Goal: Information Seeking & Learning: Learn about a topic

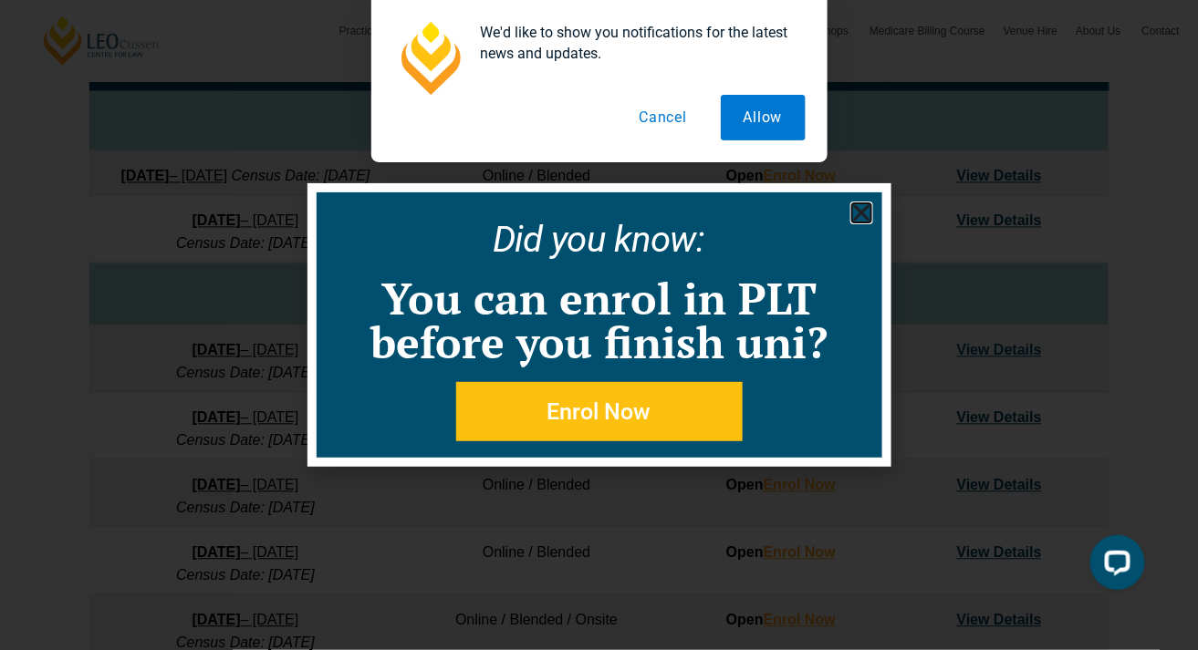
scroll to position [945, 0]
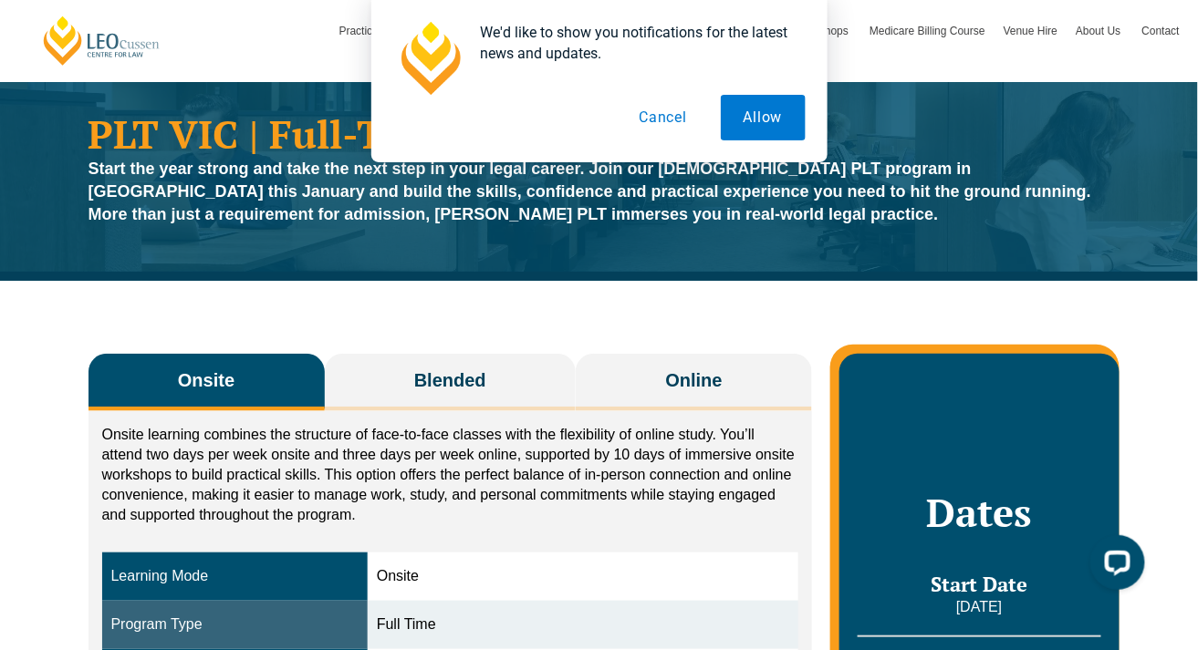
scroll to position [51, 0]
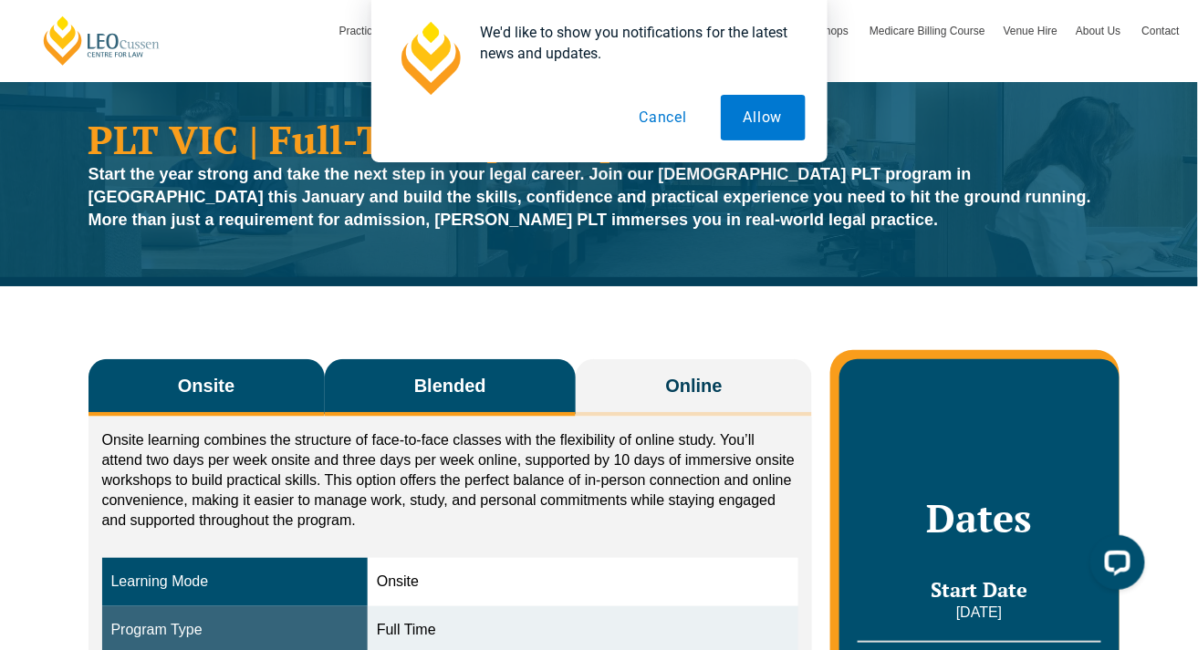
click at [467, 376] on span "Blended" at bounding box center [450, 386] width 72 height 26
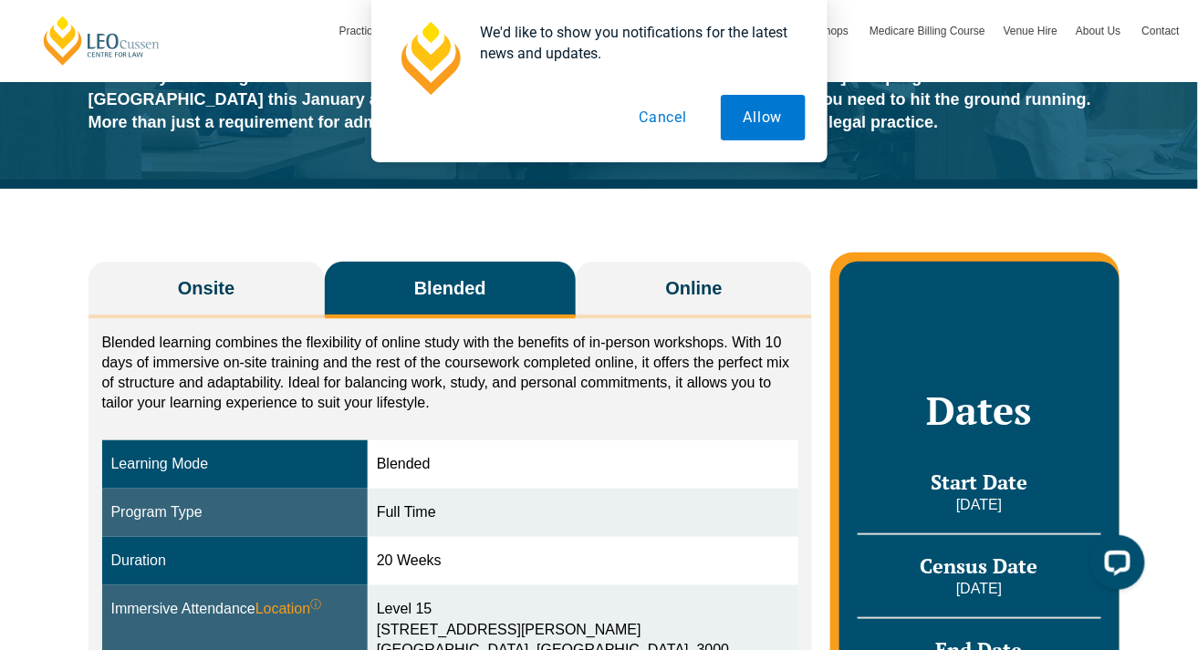
scroll to position [152, 0]
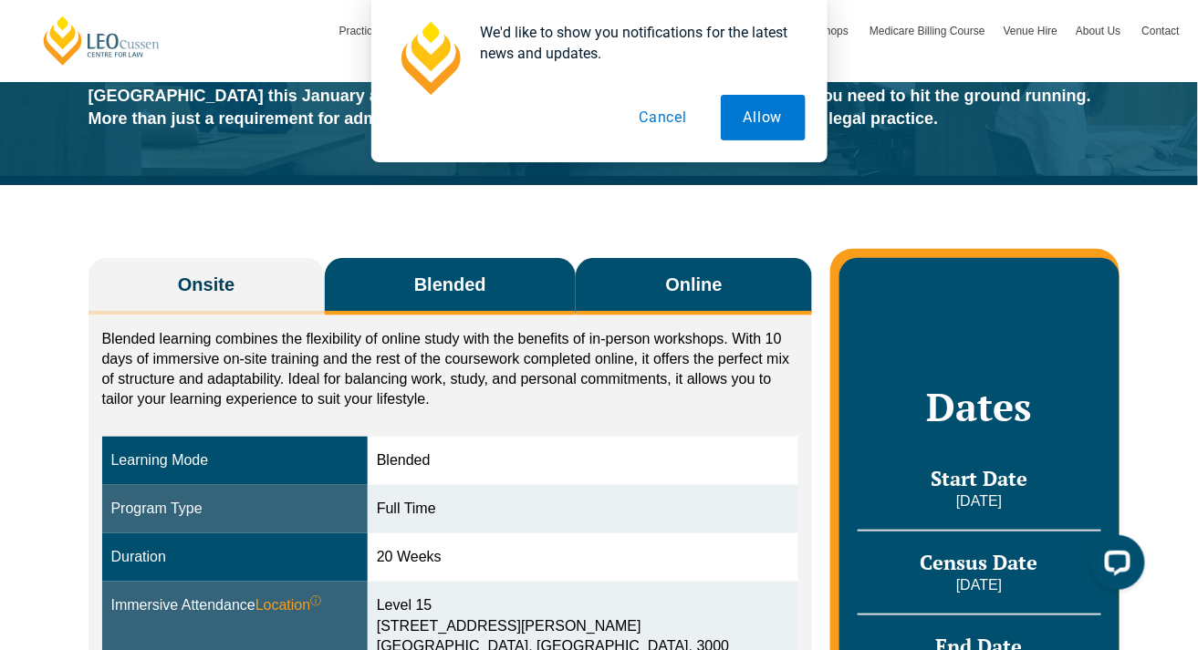
click at [701, 277] on span "Online" at bounding box center [694, 285] width 57 height 26
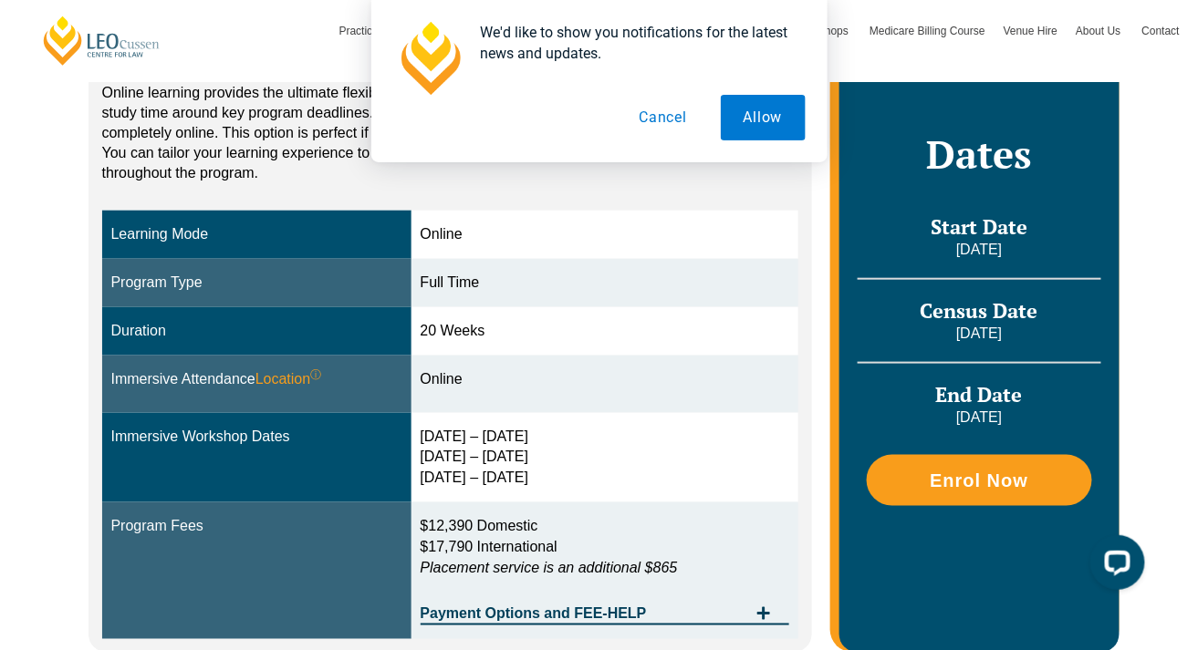
scroll to position [397, 0]
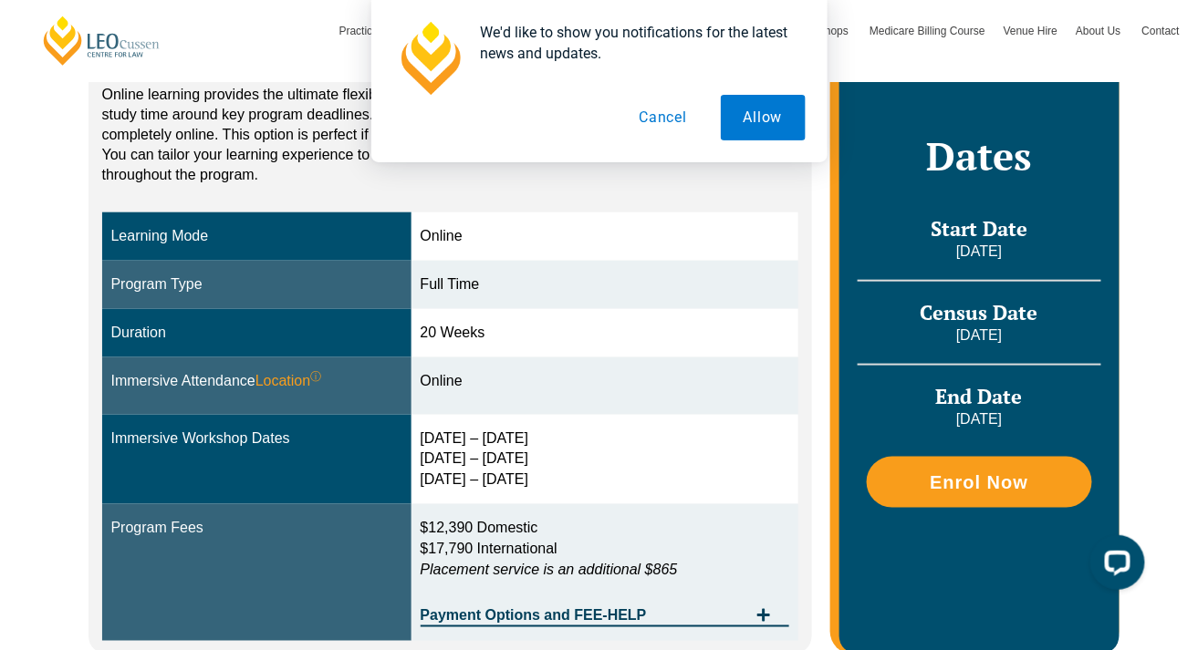
click at [648, 109] on button "Cancel" at bounding box center [663, 118] width 94 height 46
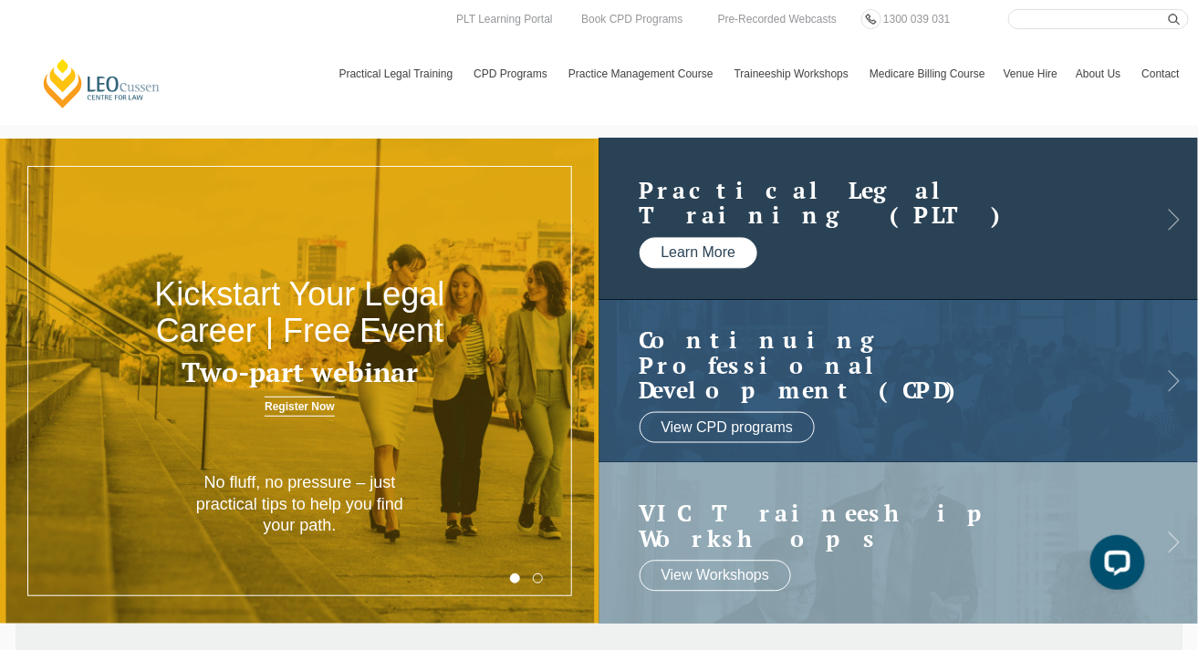
click at [727, 258] on link "Learn More" at bounding box center [698, 252] width 119 height 31
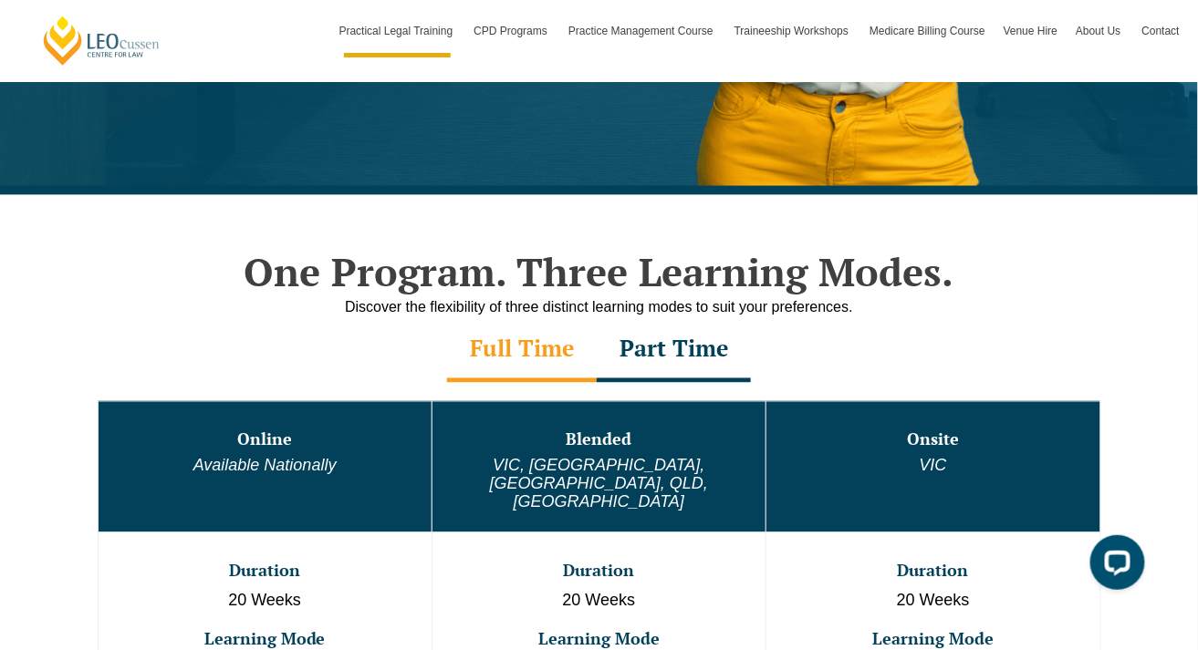
scroll to position [701, 0]
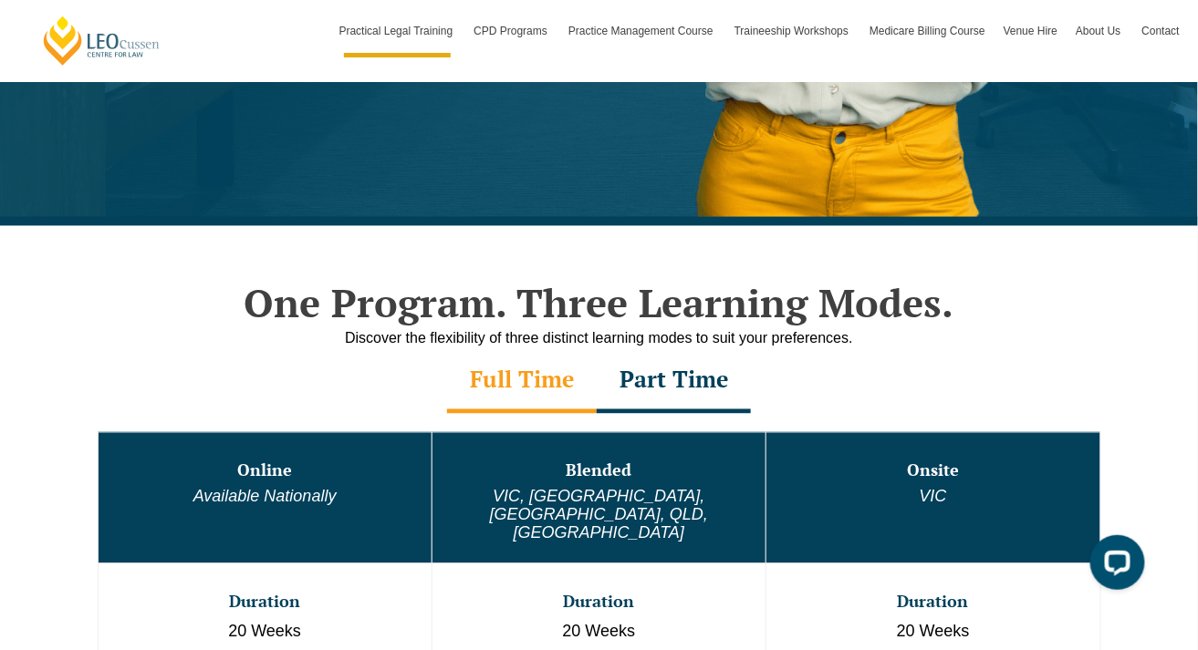
click at [711, 369] on div "Part Time" at bounding box center [674, 382] width 154 height 64
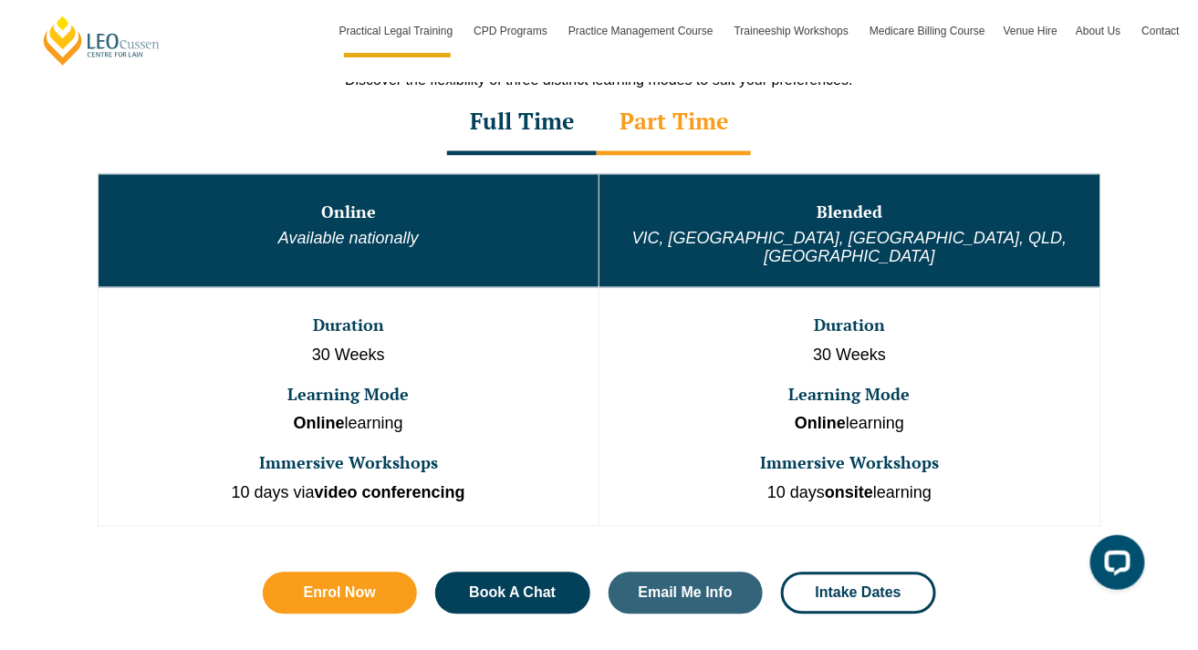
scroll to position [972, 0]
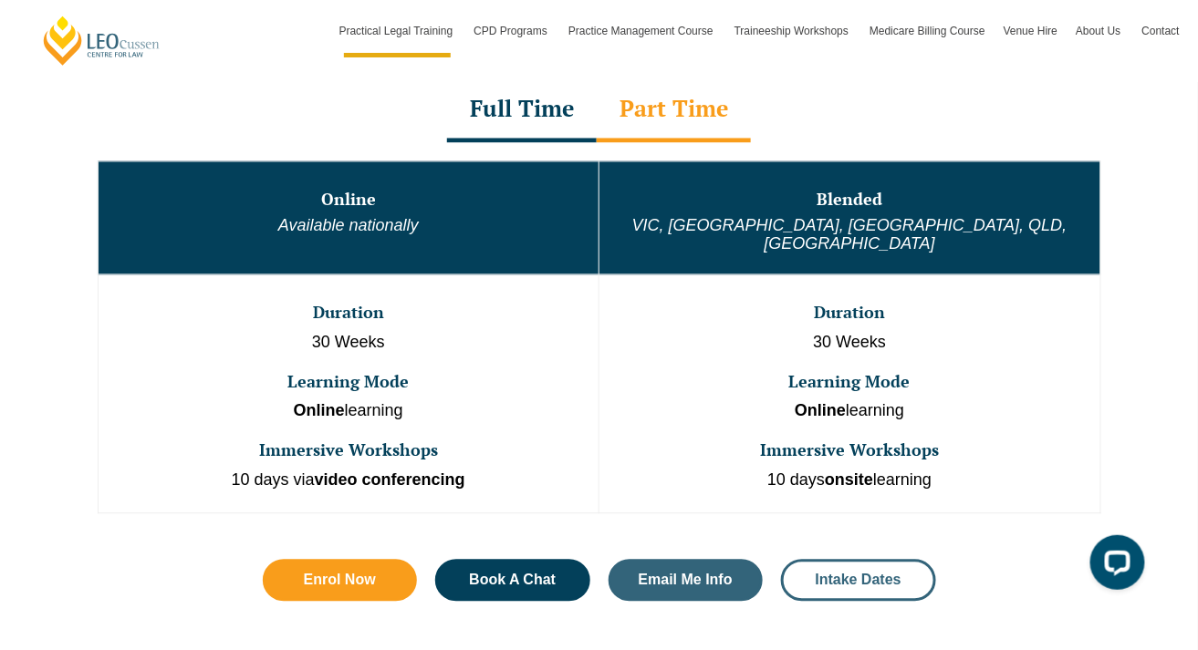
click at [888, 577] on link "Intake Dates" at bounding box center [858, 581] width 155 height 42
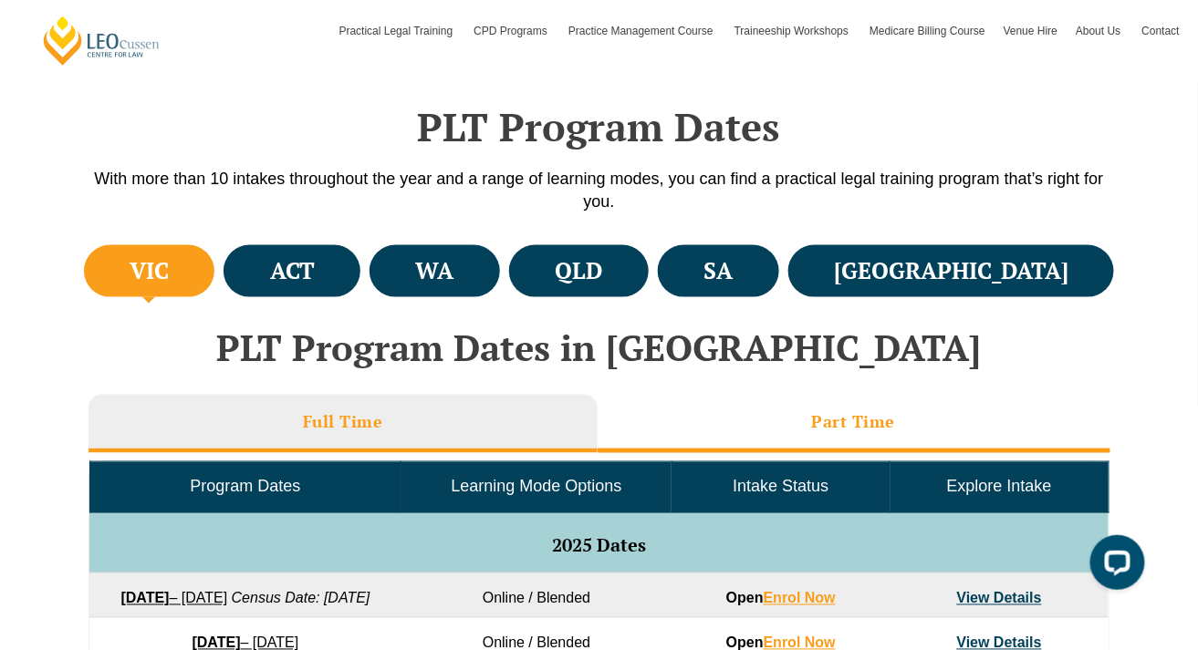
click at [836, 413] on h3 "Part Time" at bounding box center [854, 421] width 84 height 21
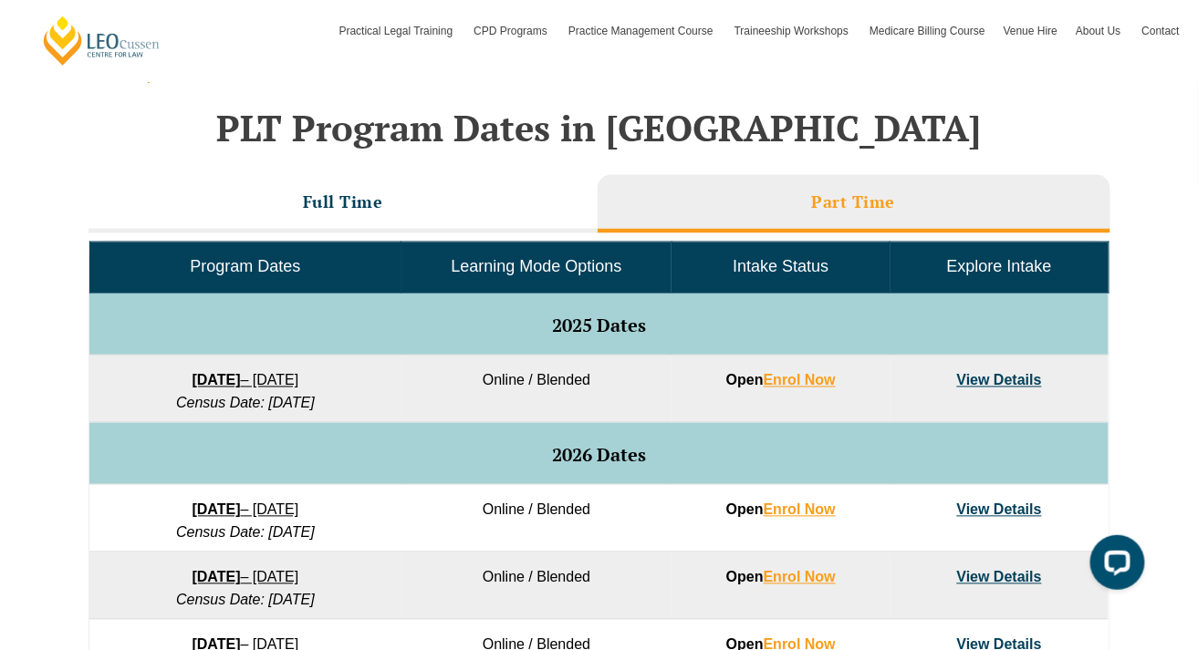
scroll to position [743, 0]
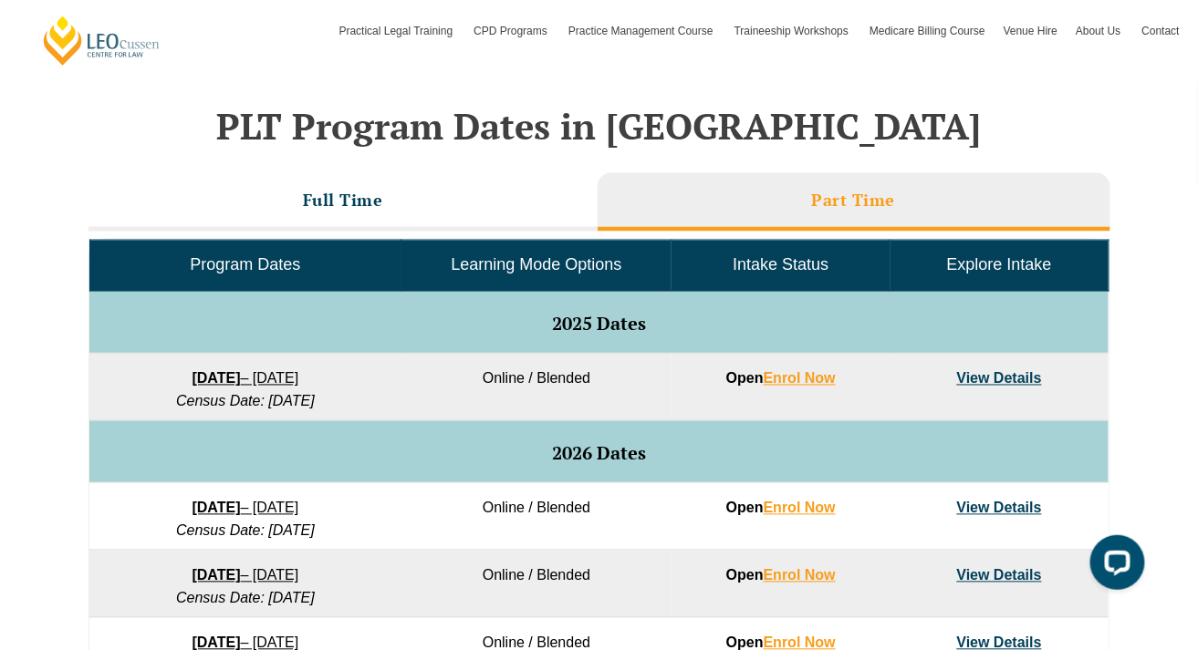
click at [981, 501] on link "View Details" at bounding box center [999, 509] width 85 height 16
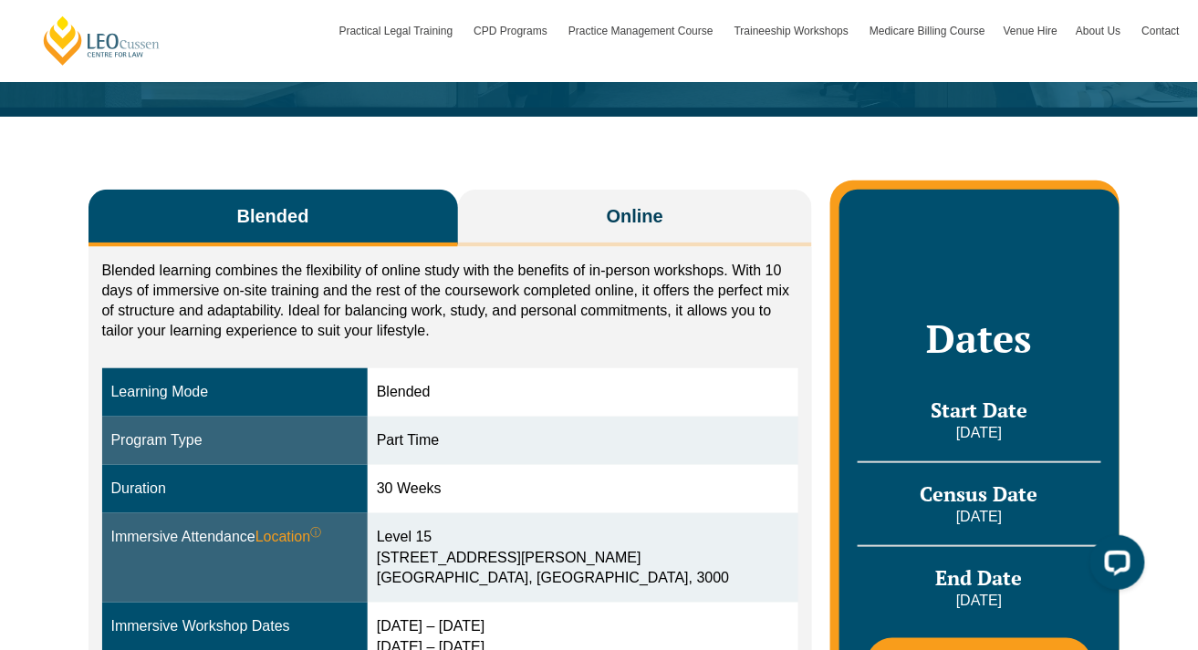
scroll to position [215, 0]
